Goal: Task Accomplishment & Management: Use online tool/utility

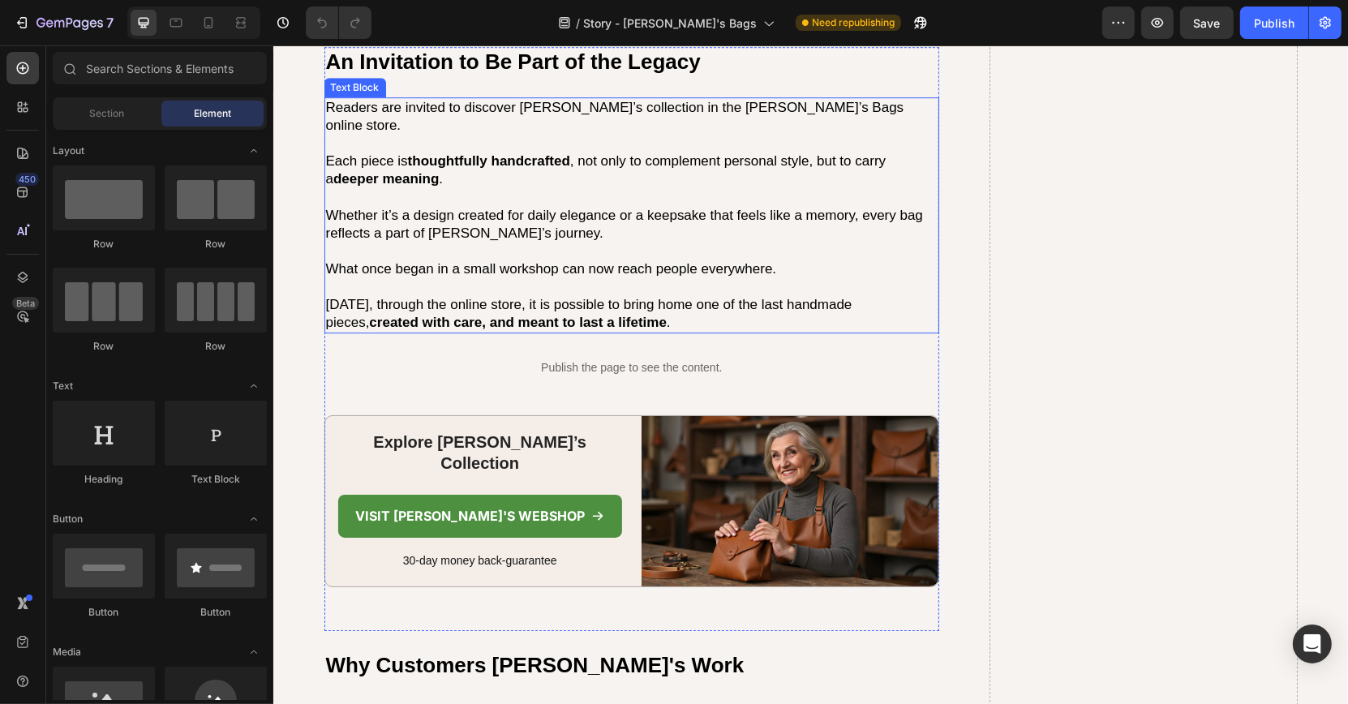
scroll to position [4840, 0]
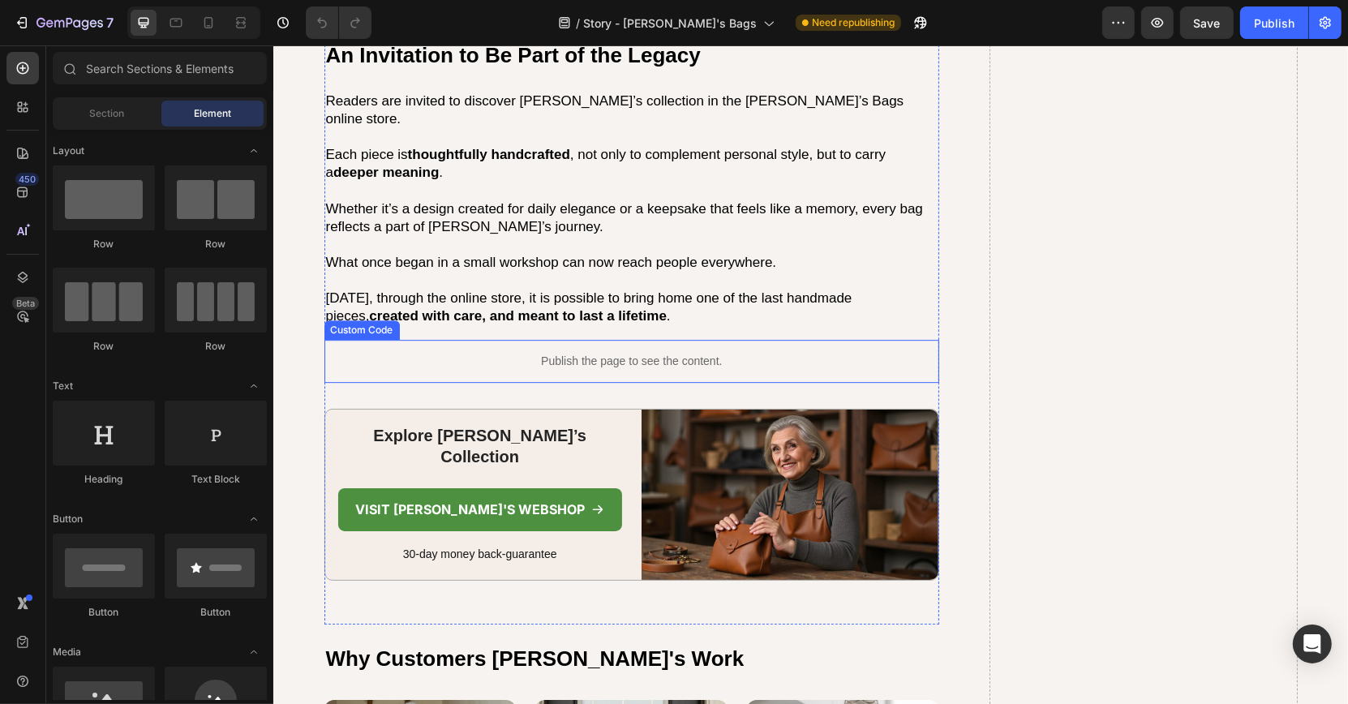
click at [554, 353] on p "Publish the page to see the content." at bounding box center [632, 361] width 616 height 17
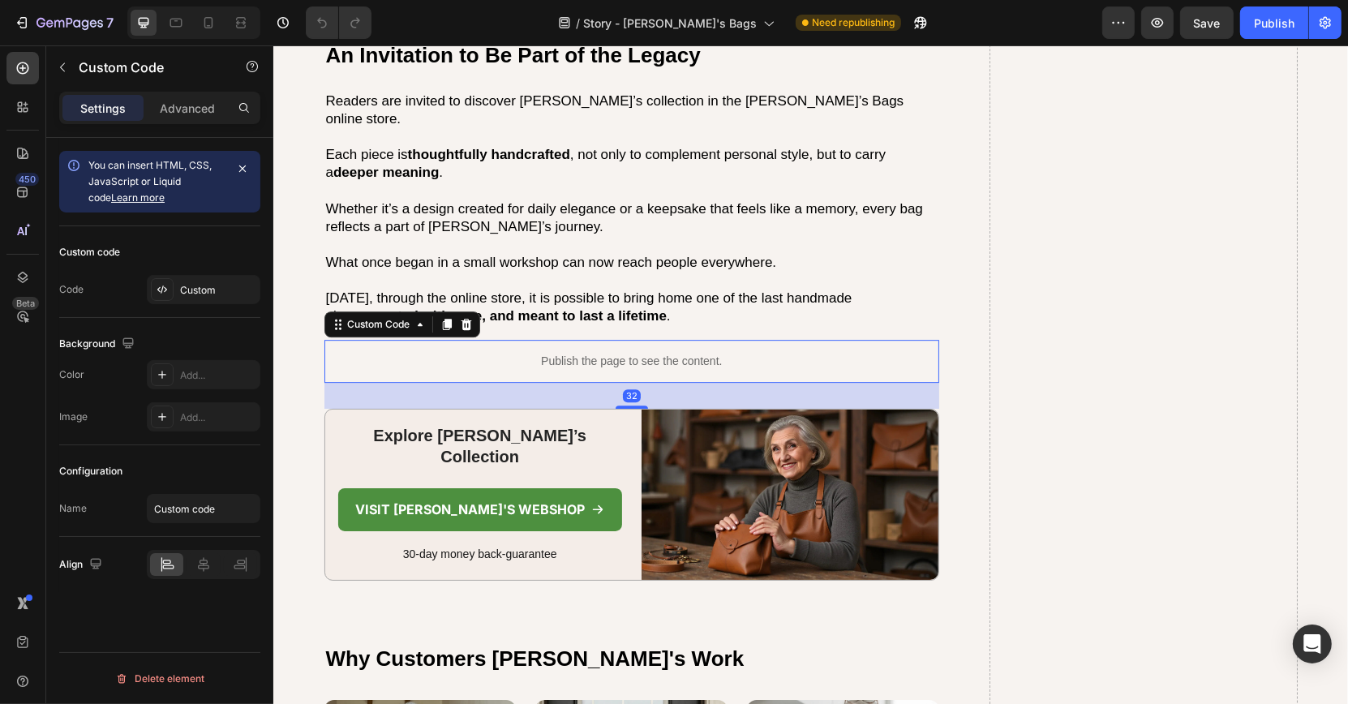
click at [554, 353] on p "Publish the page to see the content." at bounding box center [632, 361] width 616 height 17
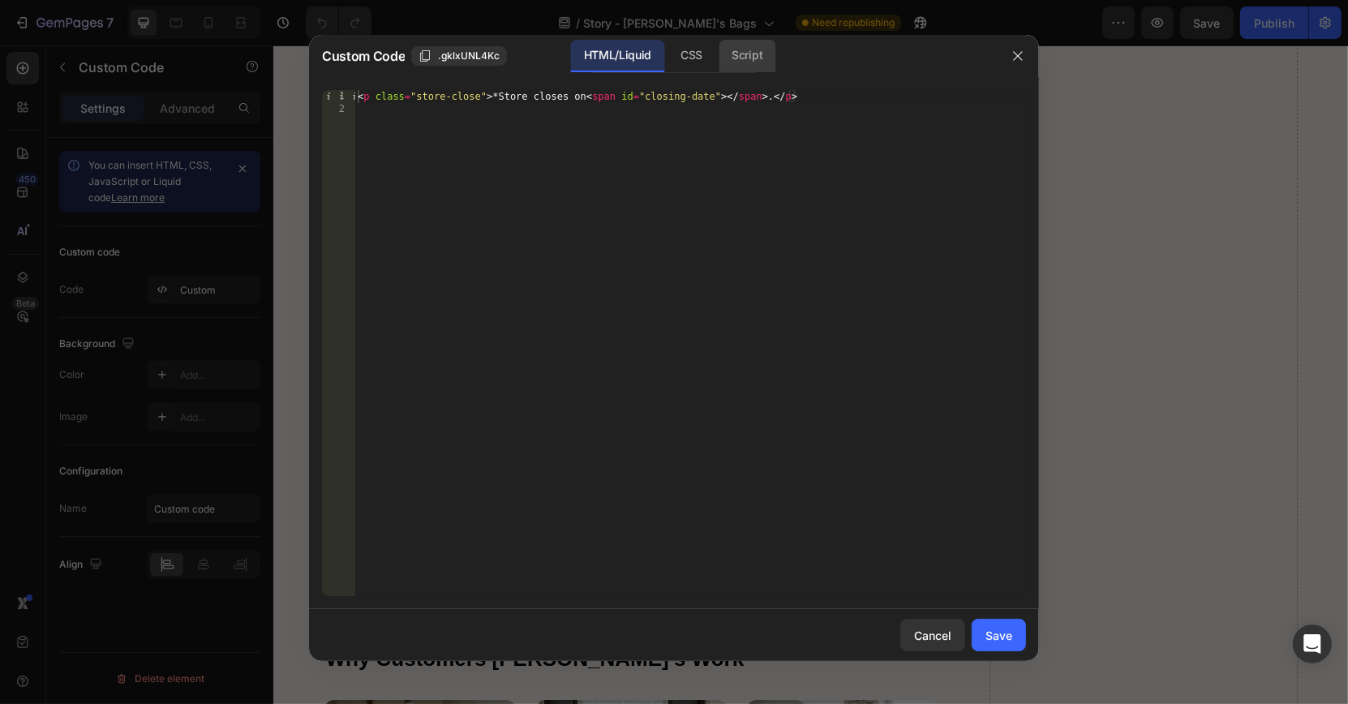
click at [745, 51] on div "Script" at bounding box center [747, 56] width 57 height 32
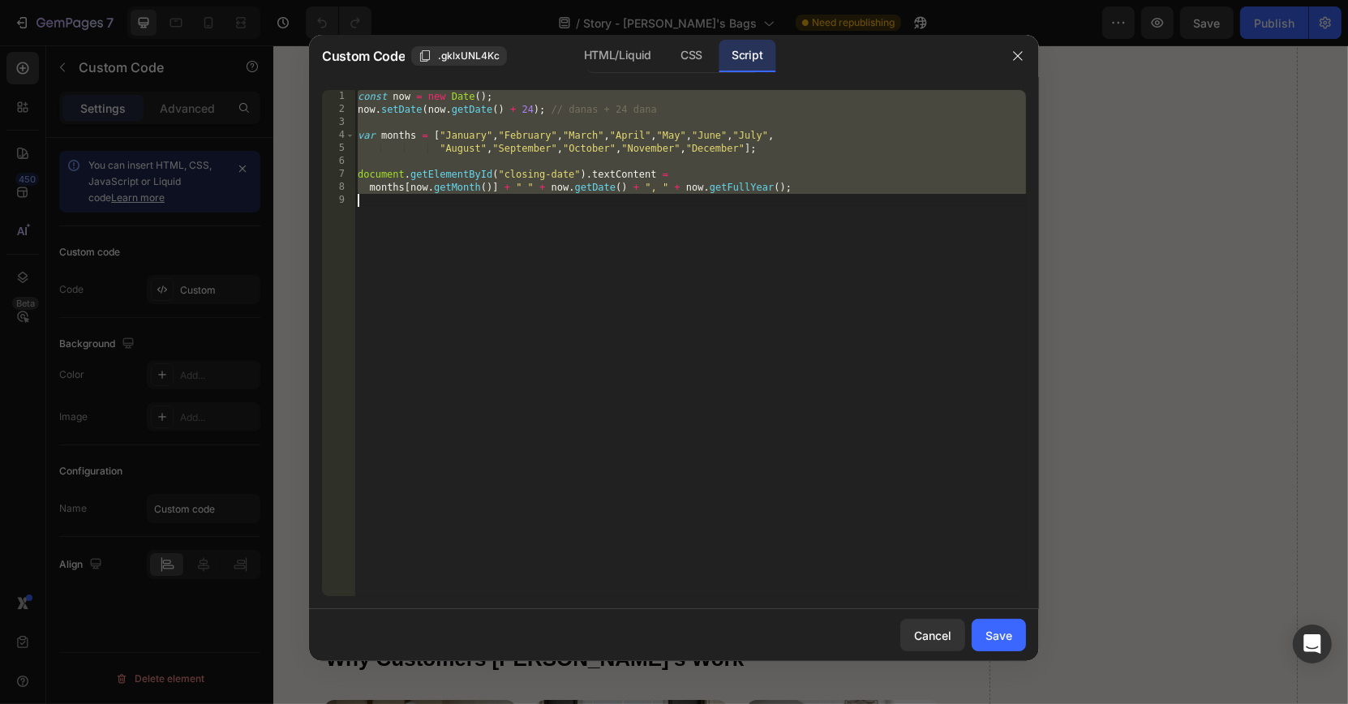
click at [646, 183] on div "const now = new Date ( ) ; now . setDate ( now . getDate ( ) + 24 ) ; // danas …" at bounding box center [690, 356] width 672 height 532
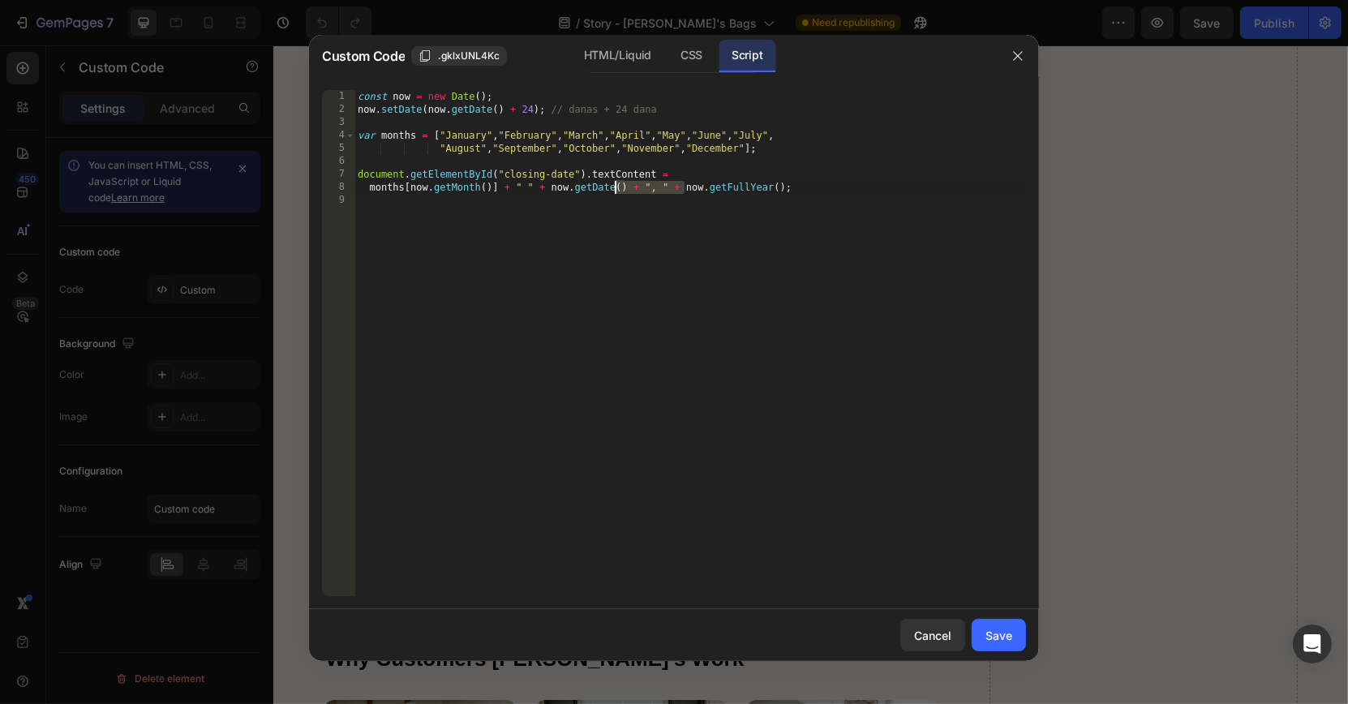
type textarea "months[now.getMonth()] + " " + now.getDate() + ", " + now.getFullYear();"
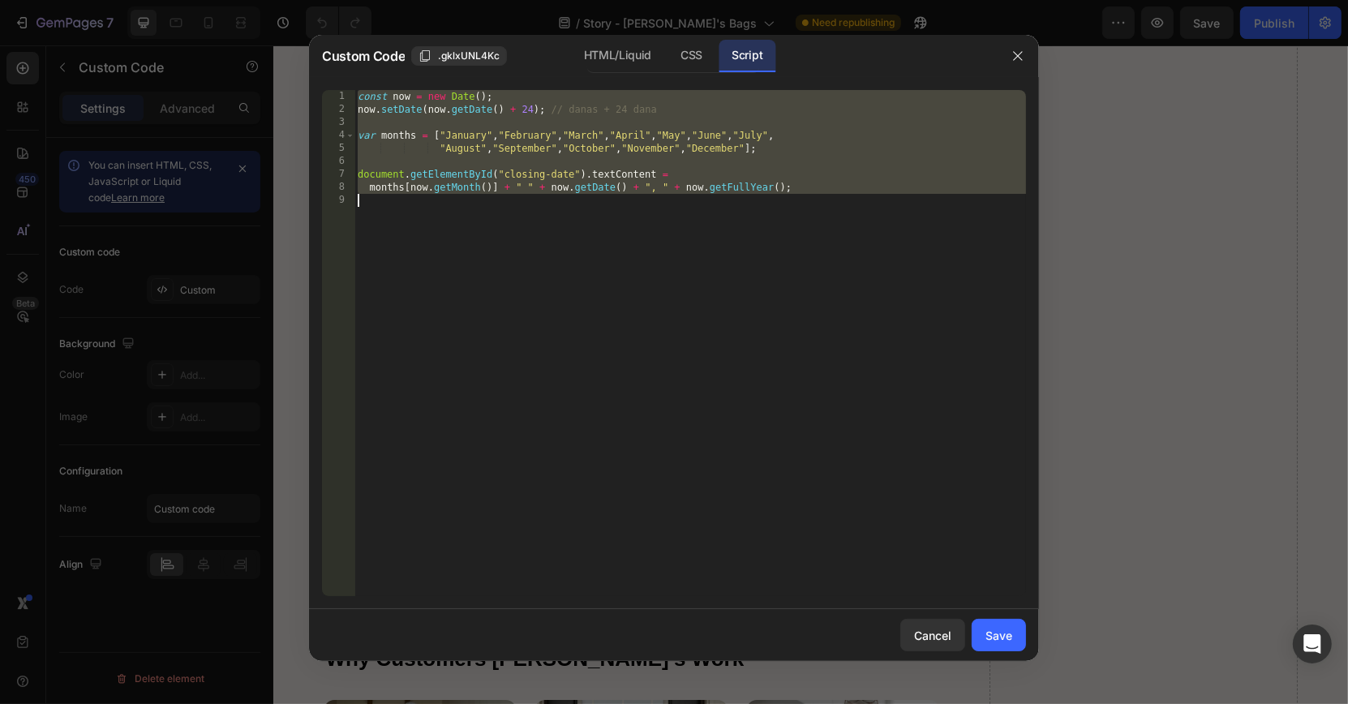
click at [1093, 80] on div at bounding box center [674, 352] width 1348 height 704
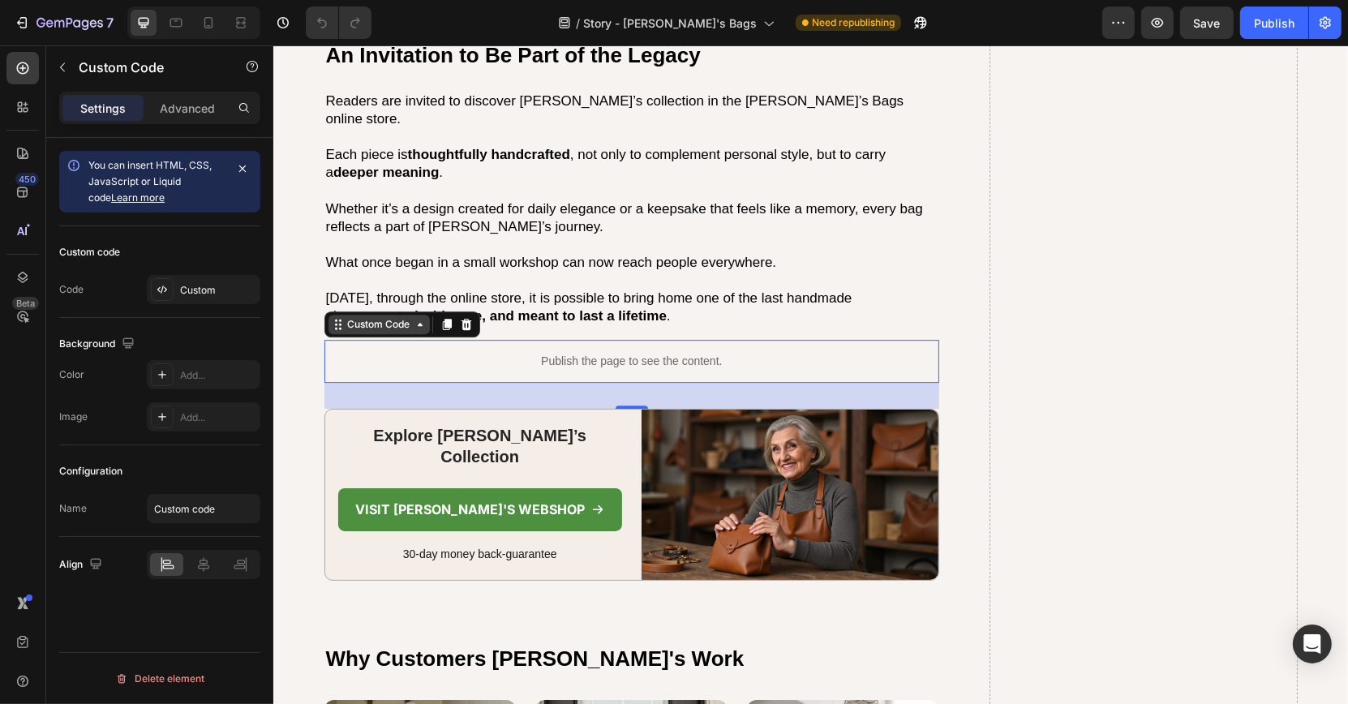
click at [376, 317] on div "Custom Code" at bounding box center [378, 324] width 69 height 15
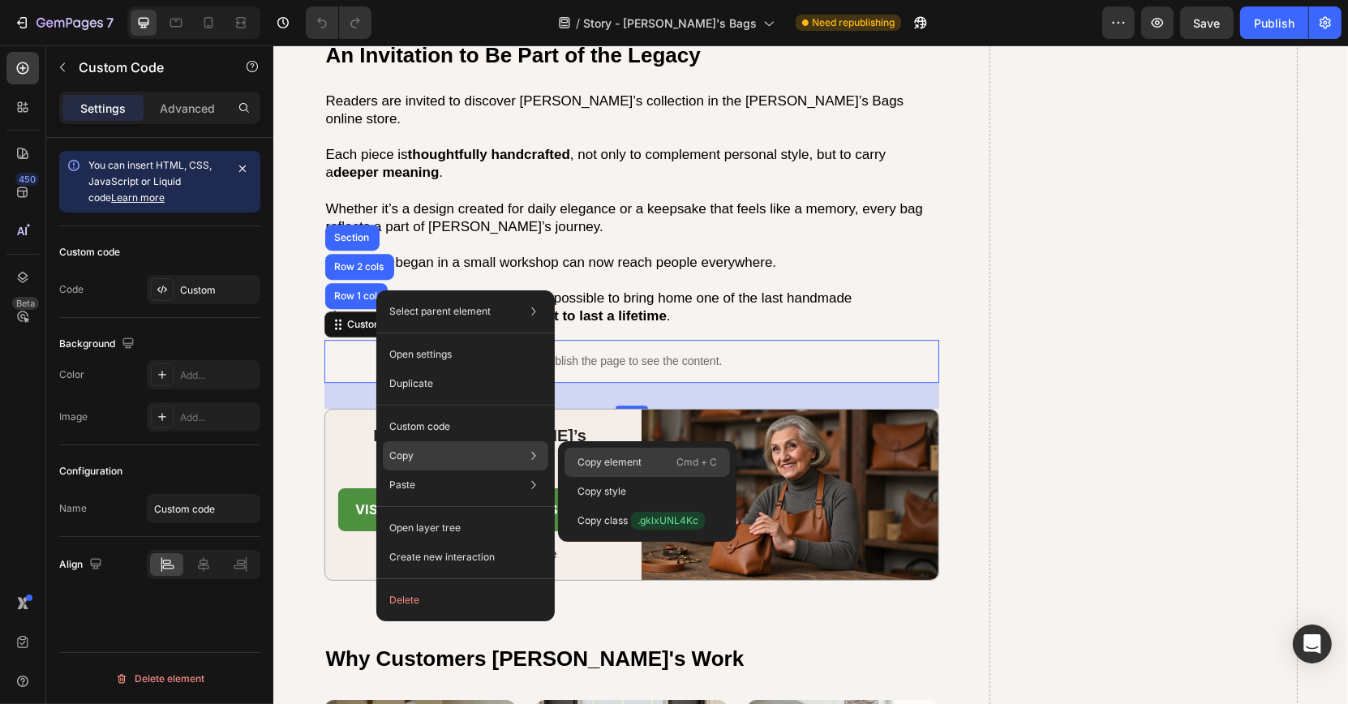
click at [600, 457] on p "Copy element" at bounding box center [609, 462] width 64 height 15
